Goal: Find specific page/section: Find specific page/section

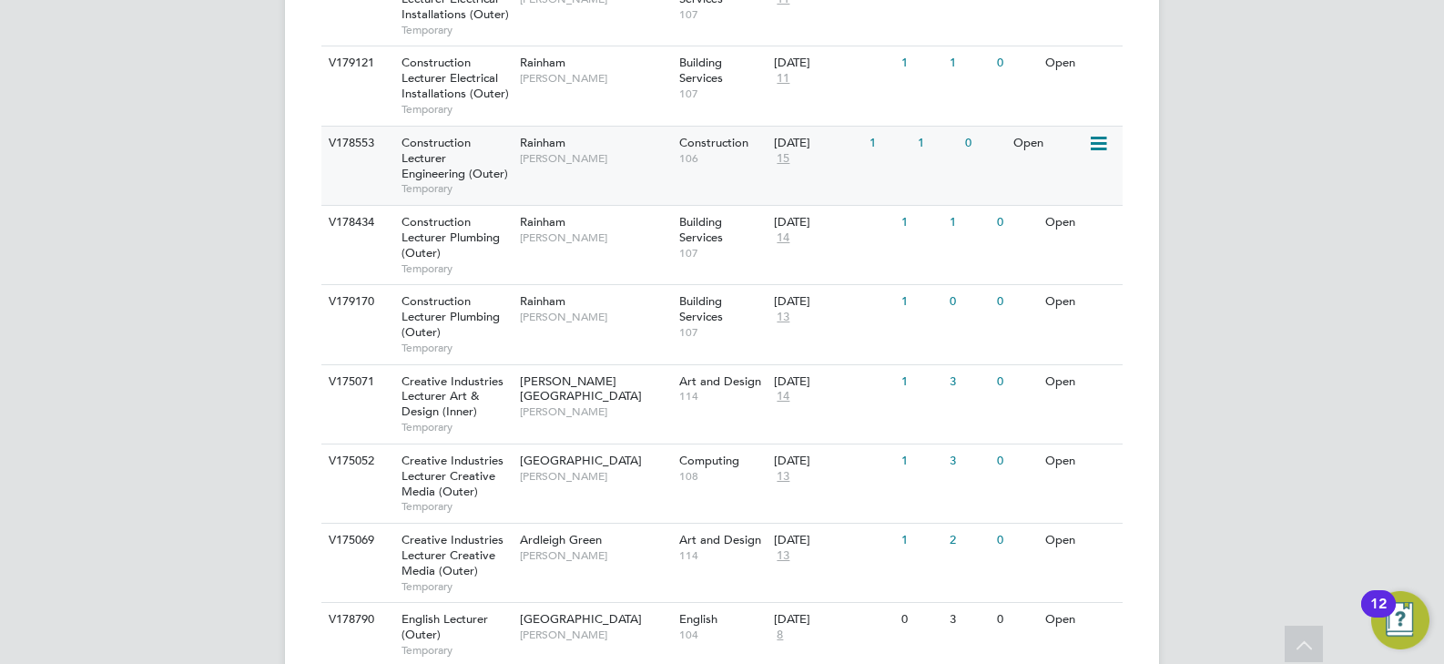
scroll to position [1092, 0]
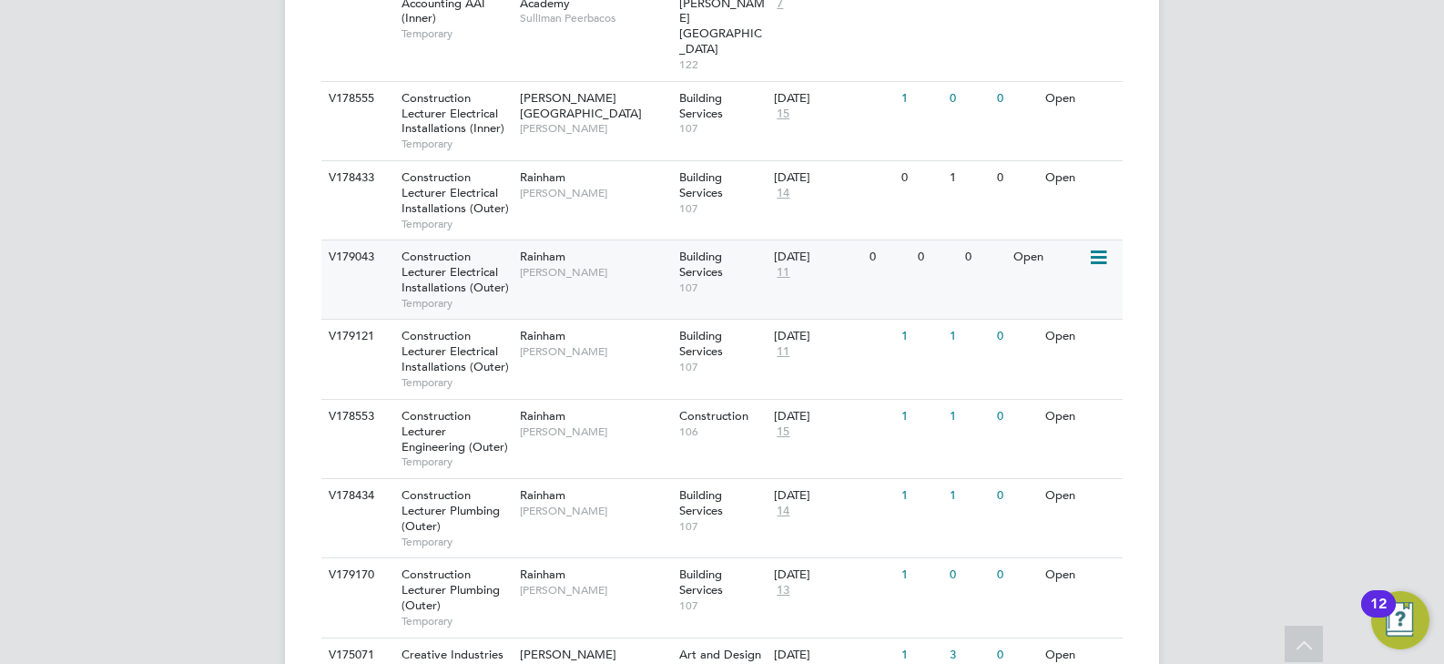
click at [598, 240] on div "Rainham [PERSON_NAME]" at bounding box center [594, 263] width 159 height 47
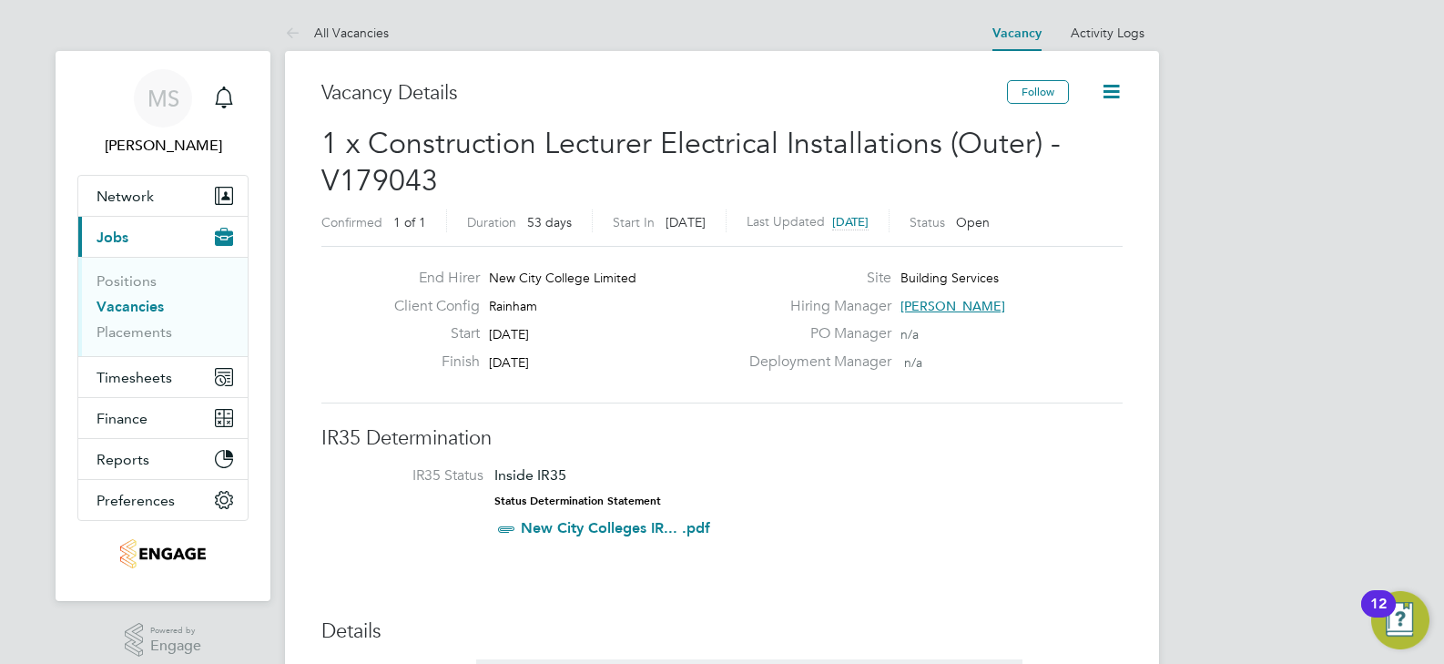
click at [520, 310] on span "Rainham" at bounding box center [513, 306] width 48 height 16
copy span "Rainham"
